Goal: Transaction & Acquisition: Purchase product/service

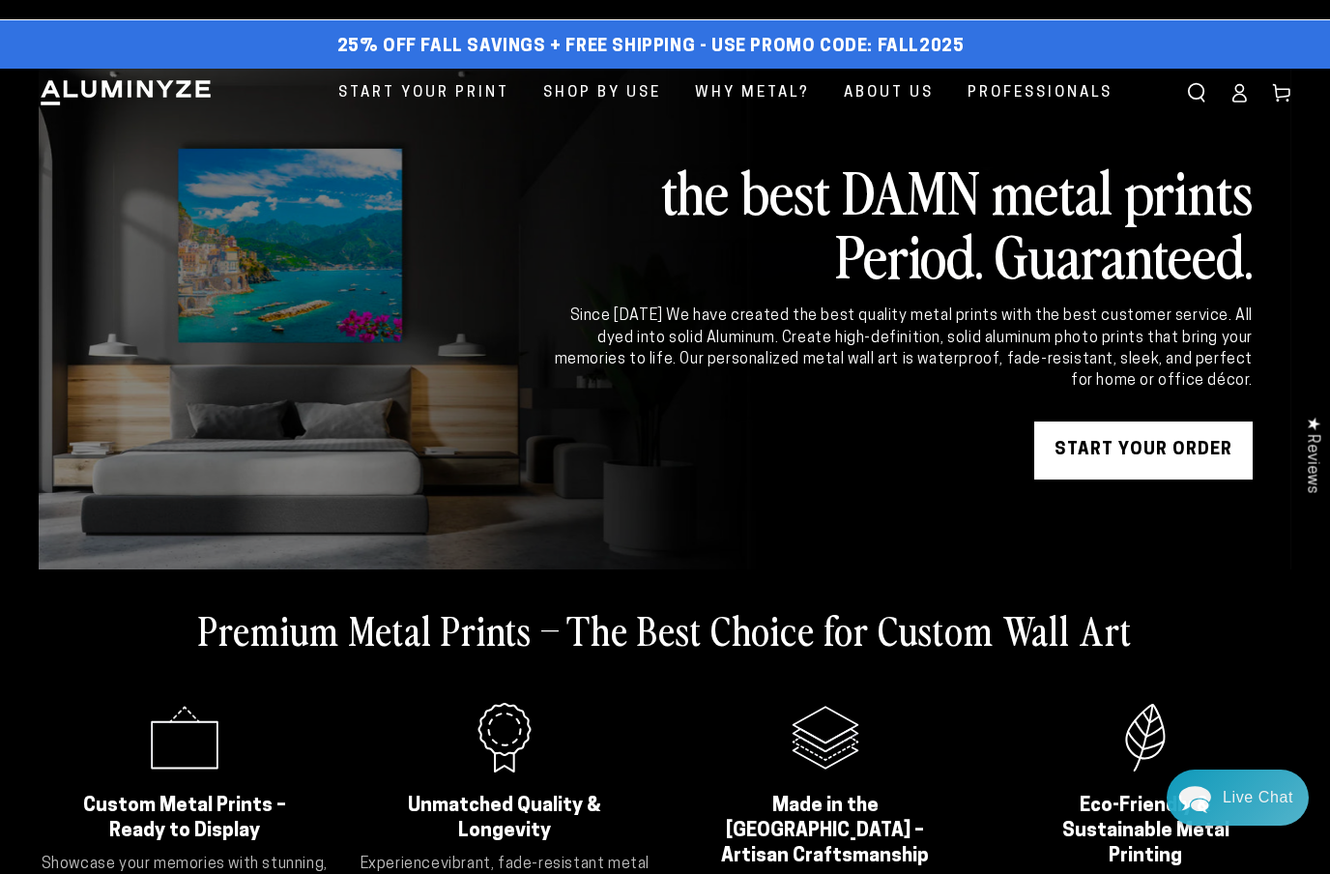
scroll to position [18, 0]
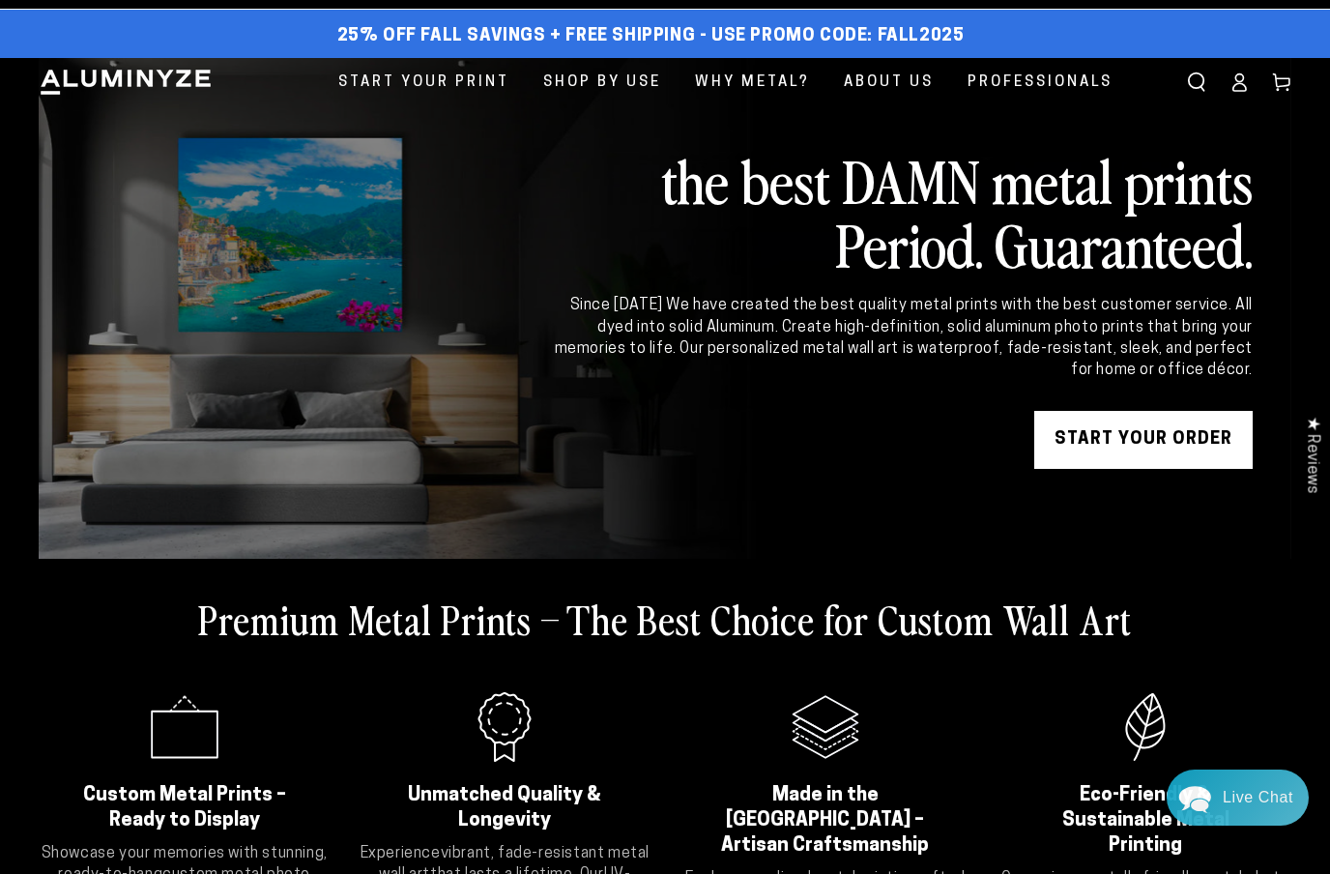
click at [1253, 86] on link "Log in" at bounding box center [1239, 82] width 43 height 43
click at [443, 86] on span "Start Your Print" at bounding box center [423, 83] width 171 height 26
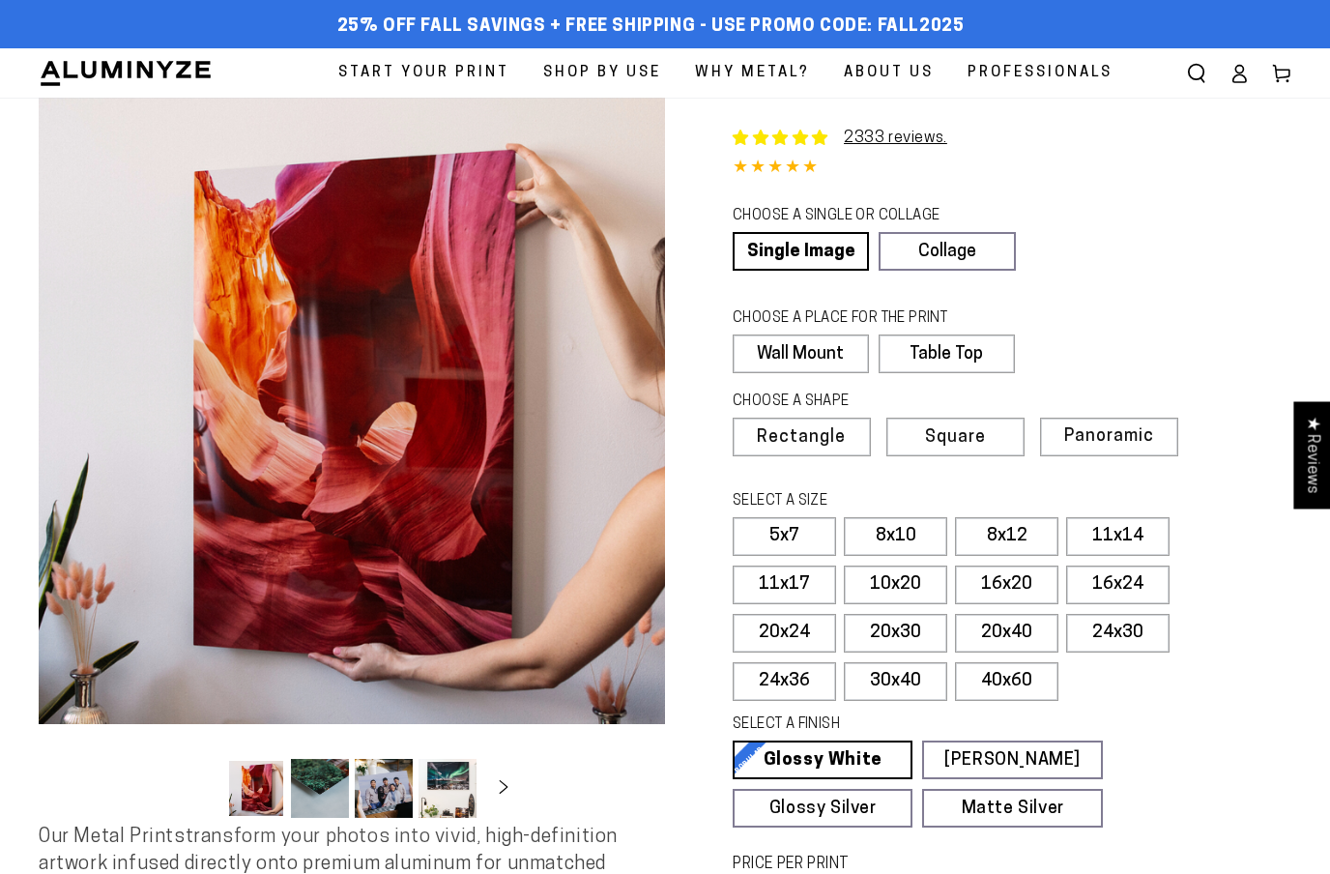
select select "**********"
click at [821, 680] on label "24x36" at bounding box center [784, 681] width 103 height 39
click at [801, 683] on label "24x36" at bounding box center [784, 681] width 103 height 39
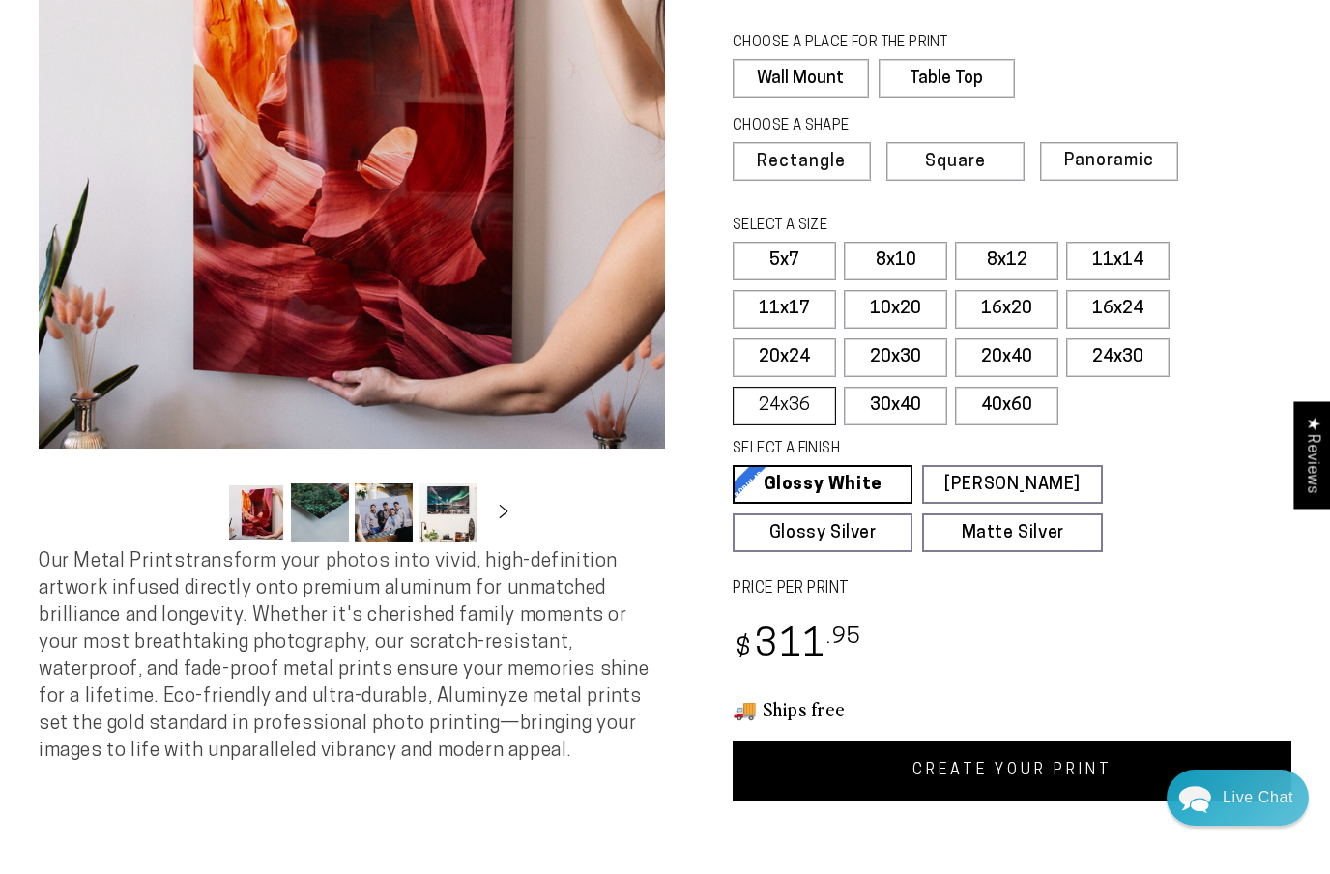
scroll to position [274, 0]
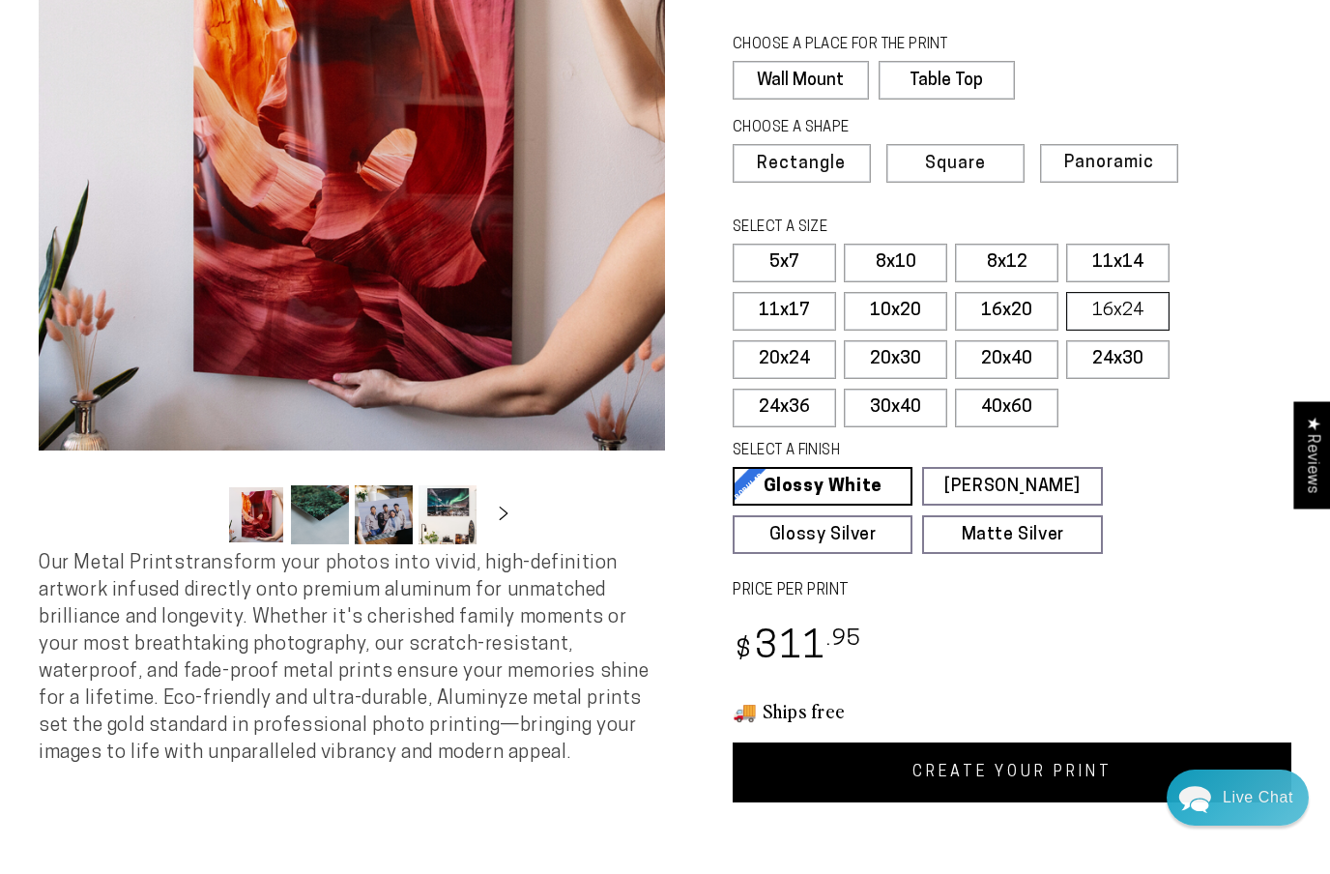
click at [1133, 305] on label "16x24" at bounding box center [1117, 311] width 103 height 39
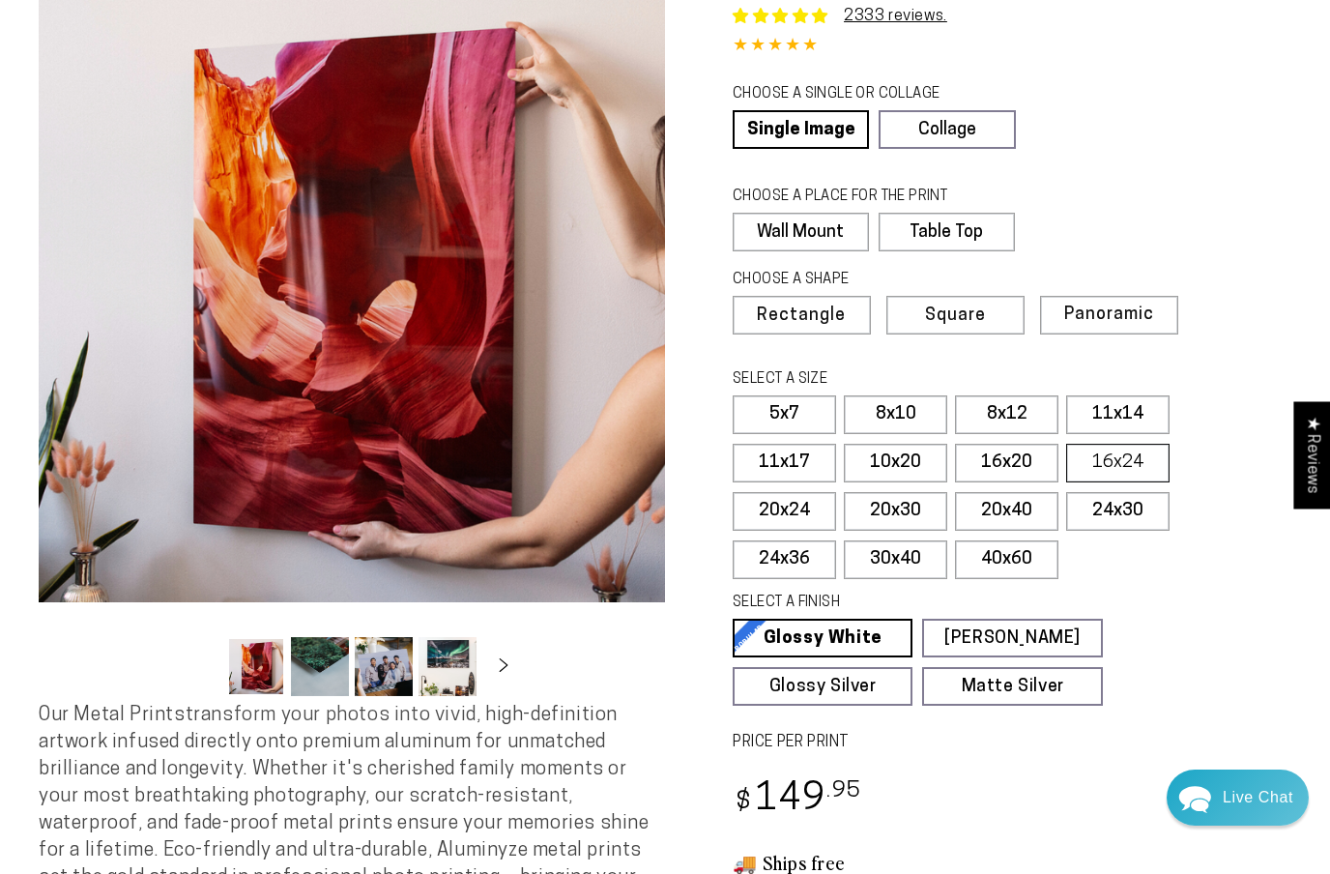
scroll to position [121, 0]
click at [806, 558] on label "24x36" at bounding box center [784, 560] width 103 height 39
click at [1088, 460] on label "16x24" at bounding box center [1117, 464] width 103 height 39
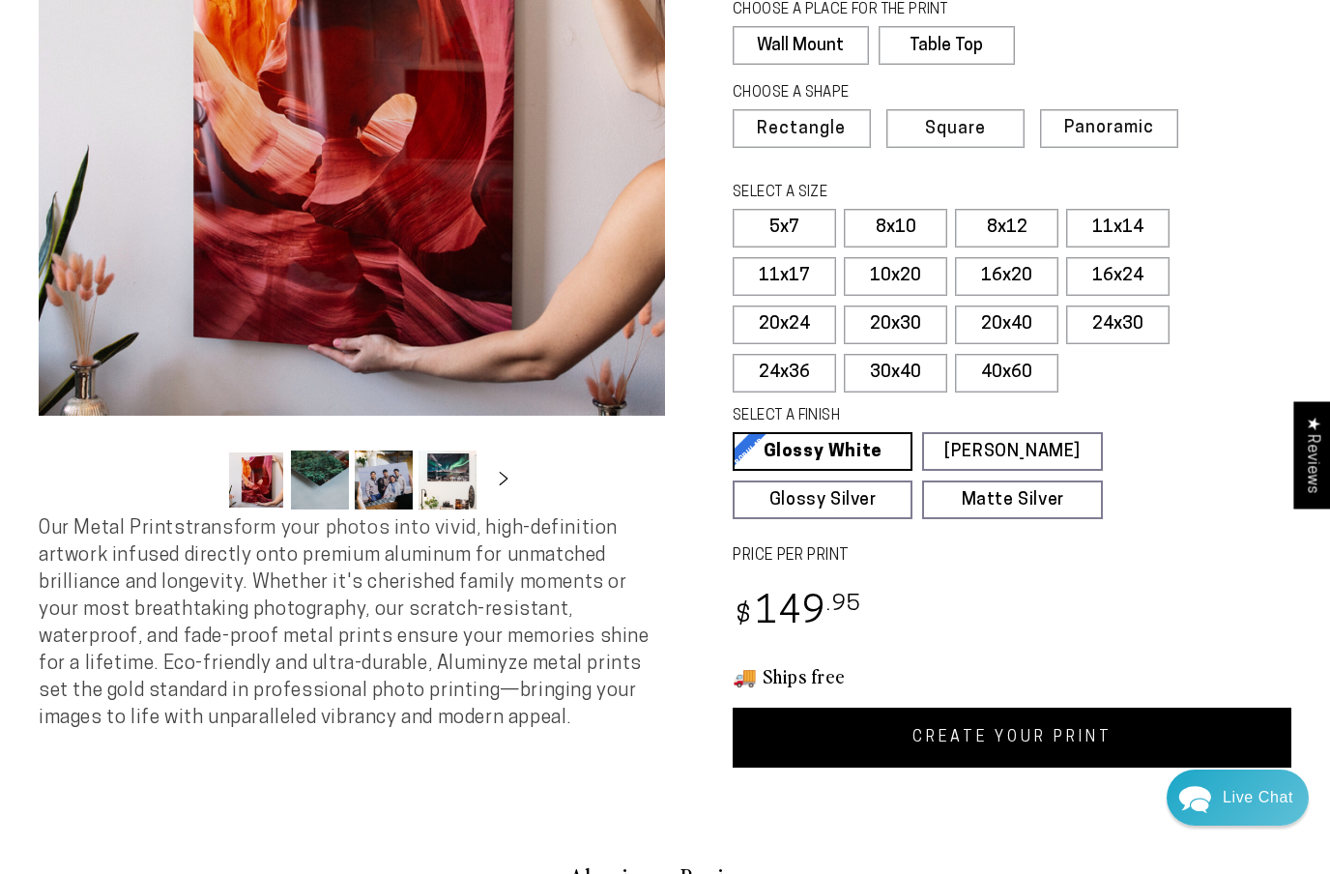
scroll to position [311, 0]
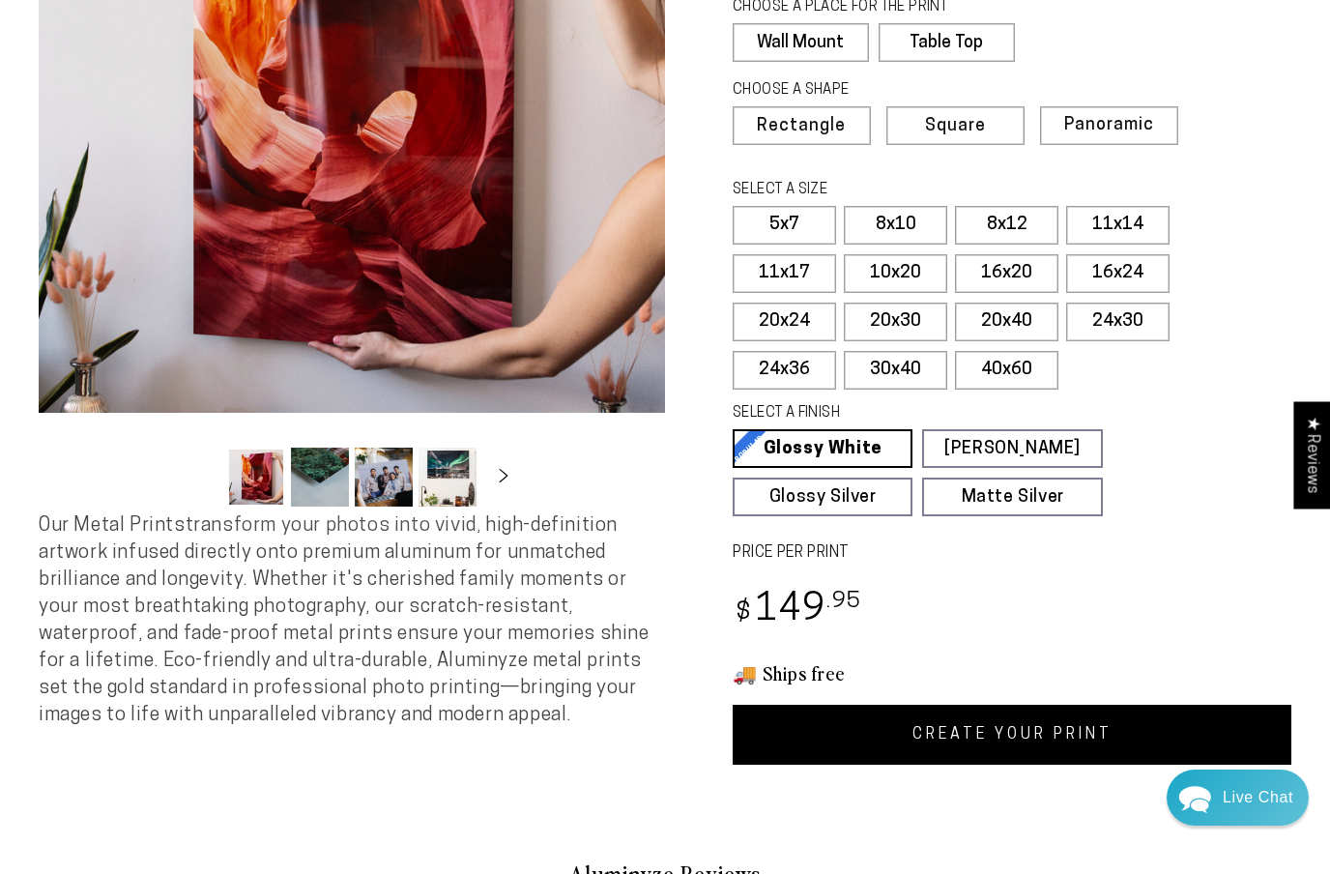
click at [785, 724] on link "CREATE YOUR PRINT" at bounding box center [1012, 735] width 559 height 60
